Goal: Task Accomplishment & Management: Manage account settings

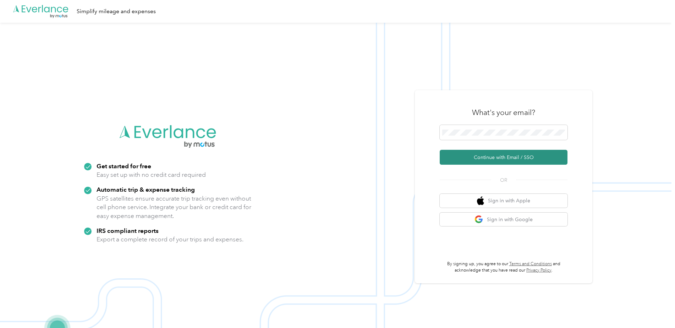
click at [489, 159] on button "Continue with Email / SSO" at bounding box center [504, 157] width 128 height 15
click at [455, 136] on span at bounding box center [504, 132] width 128 height 15
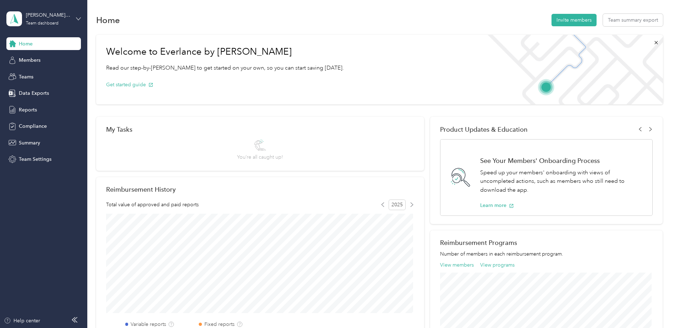
click at [79, 19] on icon at bounding box center [78, 18] width 5 height 5
click at [43, 73] on div "Personal dashboard" at bounding box center [35, 73] width 45 height 7
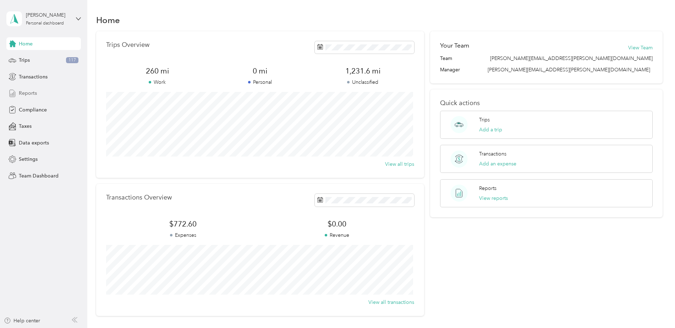
click at [31, 92] on span "Reports" at bounding box center [28, 92] width 18 height 7
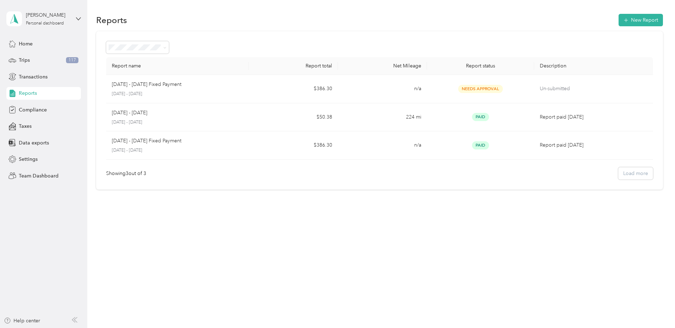
click at [253, 233] on div "Reports New Report Report name Report total Net Mileage Report status Descripti…" at bounding box center [379, 164] width 584 height 328
click at [340, 263] on div "Reports New Report Report name Report total Net Mileage Report status Descripti…" at bounding box center [379, 164] width 584 height 328
click at [346, 219] on div "Reports New Report Report name Report total Net Mileage Report status Descripti…" at bounding box center [379, 114] width 584 height 228
